Goal: Task Accomplishment & Management: Use online tool/utility

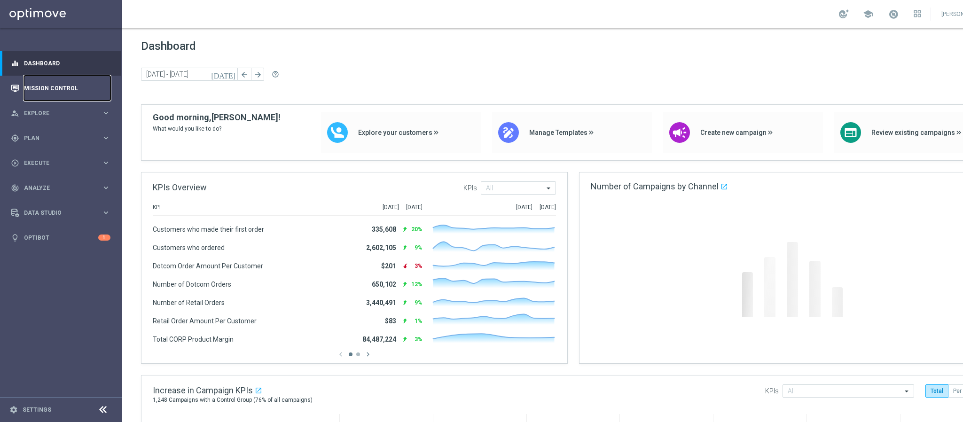
click at [43, 82] on link "Mission Control" at bounding box center [67, 88] width 86 height 25
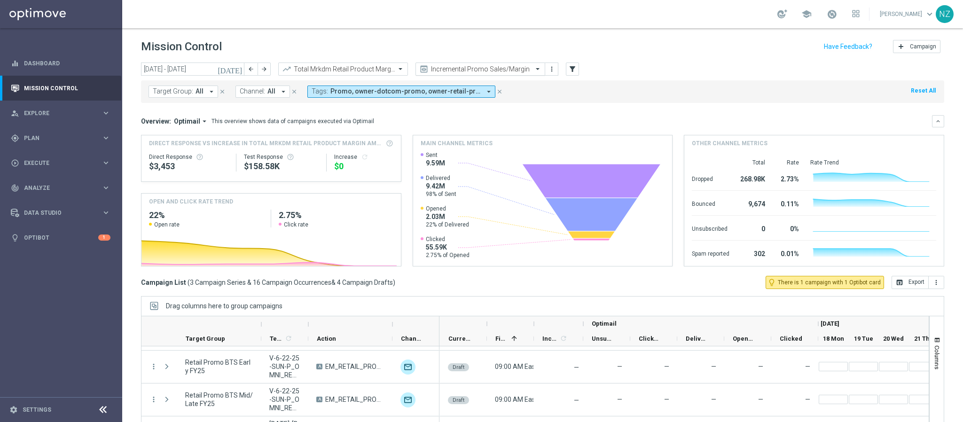
click at [497, 69] on input "text" at bounding box center [470, 69] width 101 height 8
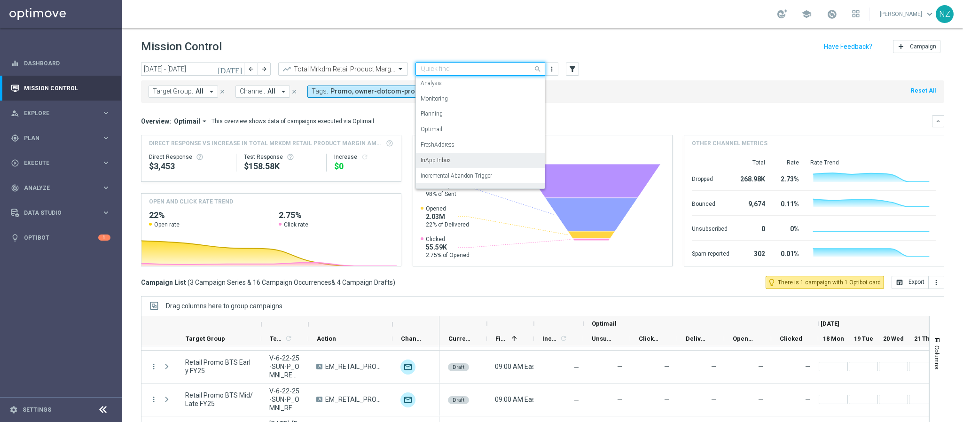
scroll to position [58, 0]
click at [459, 178] on div "Push Results" at bounding box center [479, 180] width 119 height 16
click at [632, 106] on mini-dashboard "Overview: Optimail arrow_drop_down This overview shows data of campaigns execut…" at bounding box center [542, 189] width 803 height 173
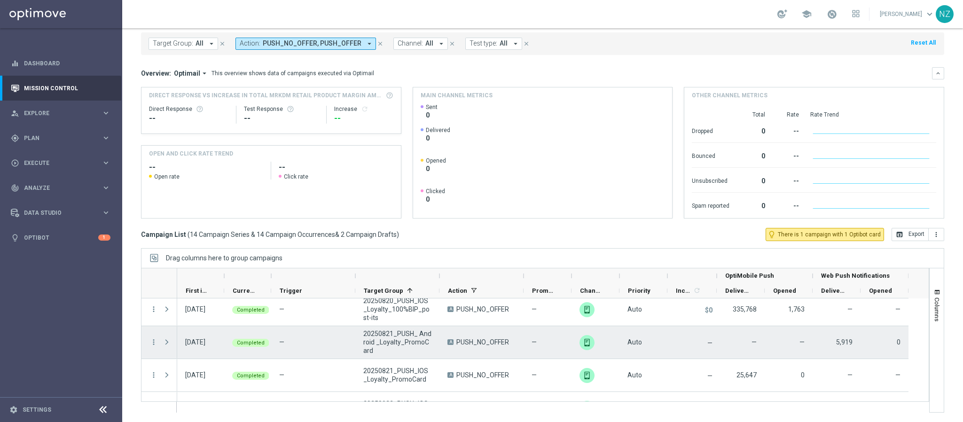
scroll to position [339, 0]
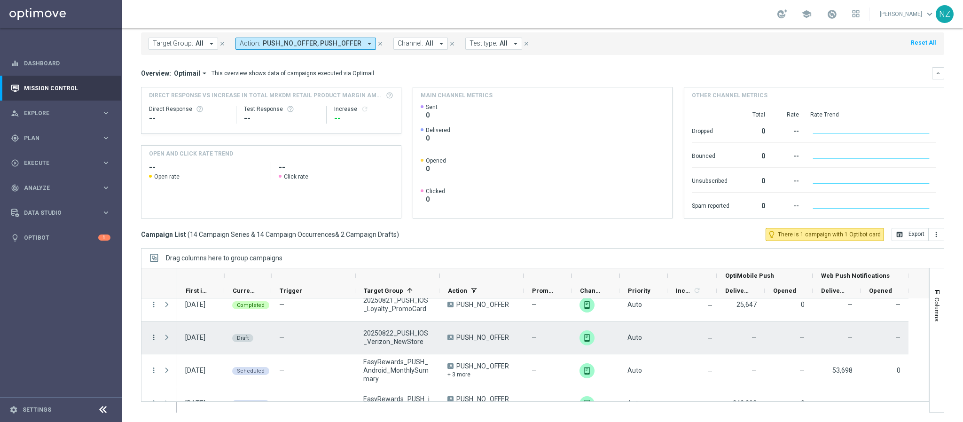
click at [154, 336] on icon "more_vert" at bounding box center [153, 337] width 8 height 8
click at [194, 375] on div "Edit" at bounding box center [215, 373] width 87 height 7
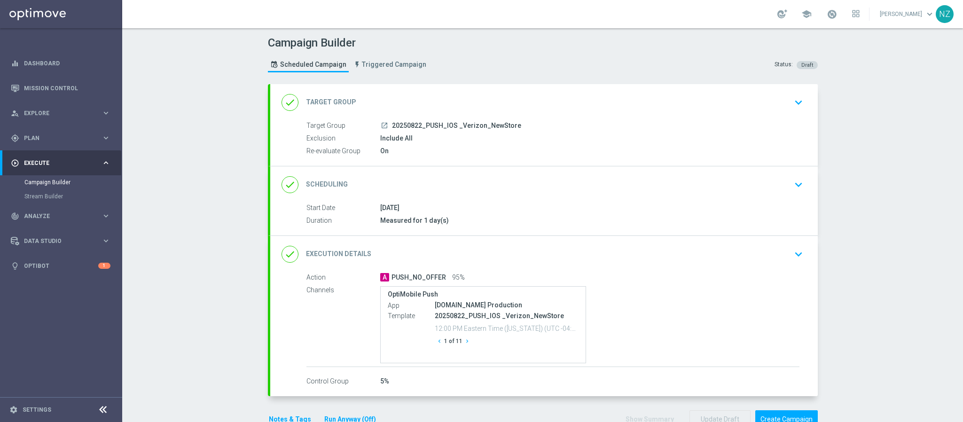
scroll to position [37, 0]
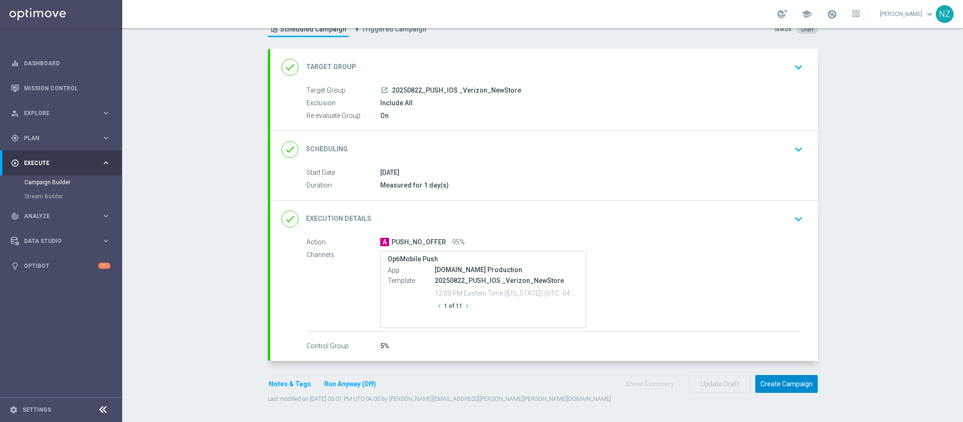
drag, startPoint x: 779, startPoint y: 385, endPoint x: 827, endPoint y: 303, distance: 94.3
click at [827, 303] on div "Campaign Builder Scheduled Campaign Triggered Campaign Status: Draft done Targe…" at bounding box center [542, 225] width 840 height 394
click at [800, 64] on button "keyboard_arrow_down" at bounding box center [798, 67] width 16 height 18
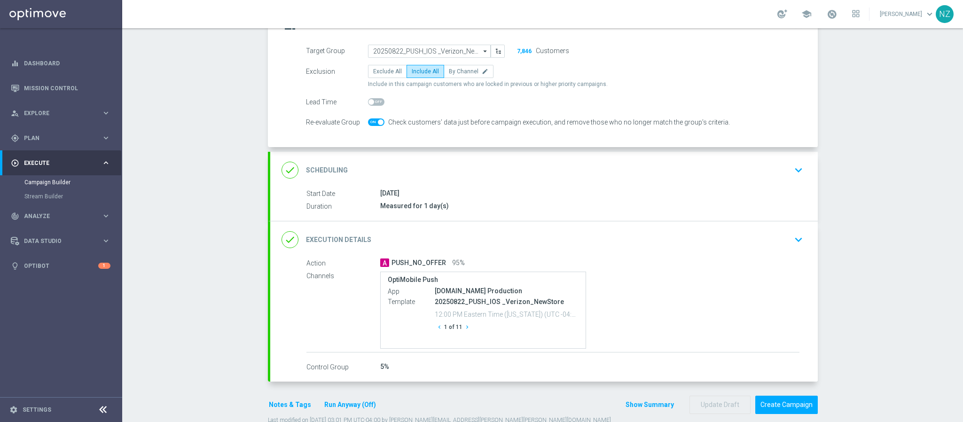
scroll to position [100, 0]
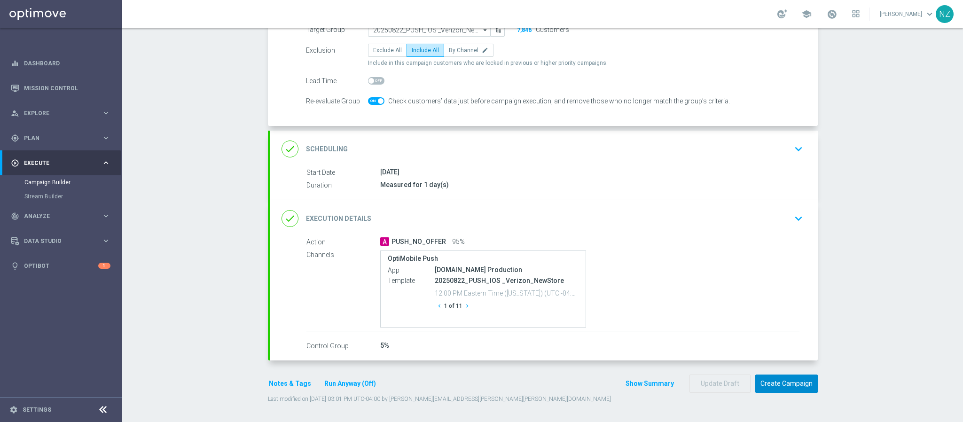
click at [784, 379] on button "Create Campaign" at bounding box center [786, 383] width 62 height 18
drag, startPoint x: 180, startPoint y: 248, endPoint x: 180, endPoint y: 306, distance: 57.3
click at [180, 248] on div at bounding box center [472, 211] width 963 height 422
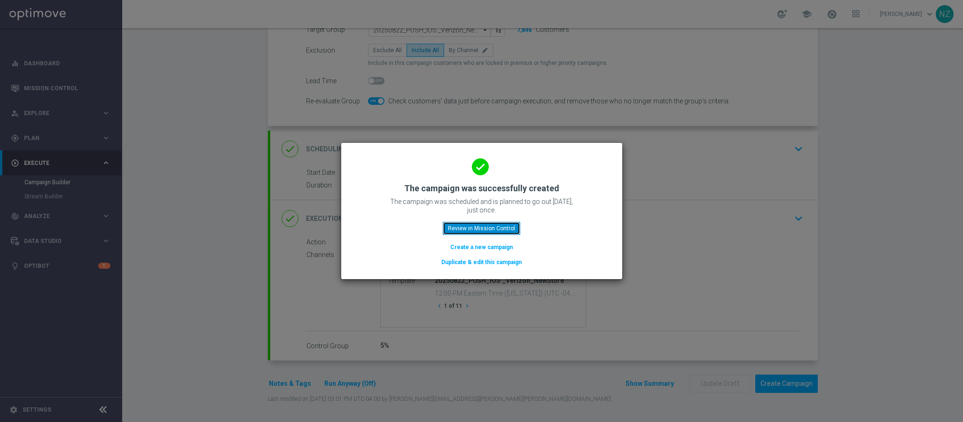
drag, startPoint x: 469, startPoint y: 223, endPoint x: 492, endPoint y: 386, distance: 165.1
click at [469, 223] on button "Review in Mission Control" at bounding box center [482, 228] width 78 height 13
